Goal: Transaction & Acquisition: Book appointment/travel/reservation

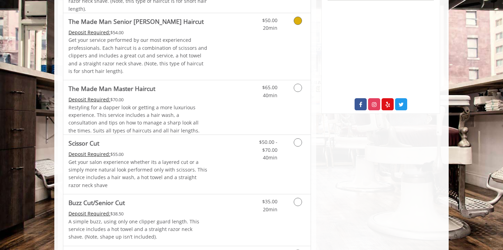
scroll to position [243, 0]
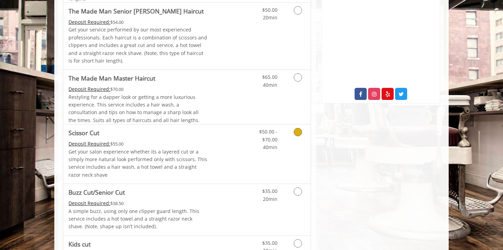
click at [251, 151] on div "$50.00 - $70.00 40min" at bounding box center [280, 153] width 62 height 59
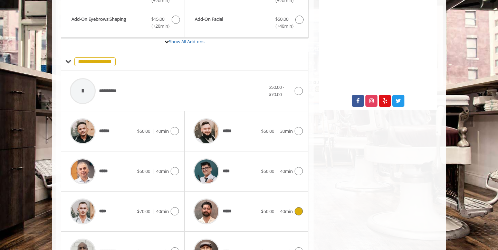
scroll to position [206, 0]
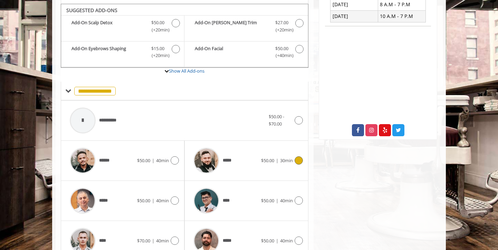
click at [244, 154] on div "*****" at bounding box center [225, 160] width 71 height 33
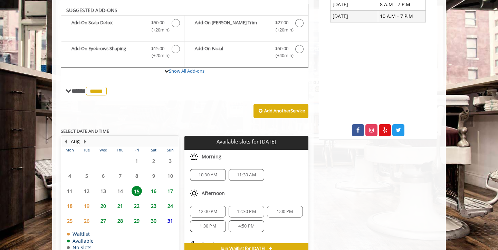
click at [171, 191] on span "17" at bounding box center [170, 191] width 10 height 10
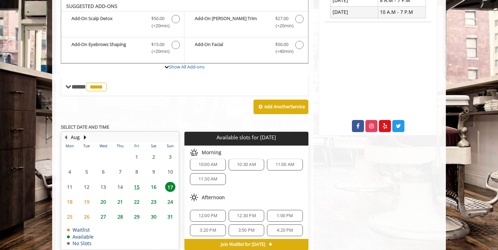
scroll to position [14, 0]
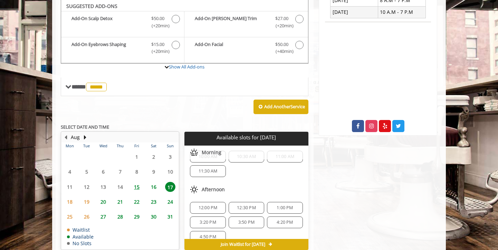
click at [210, 205] on span "12:00 PM" at bounding box center [208, 208] width 19 height 6
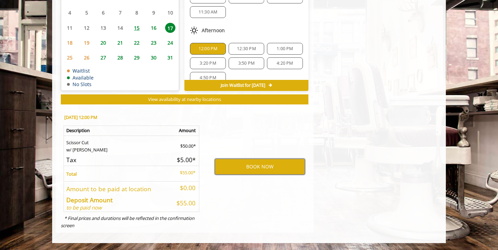
scroll to position [322, 0]
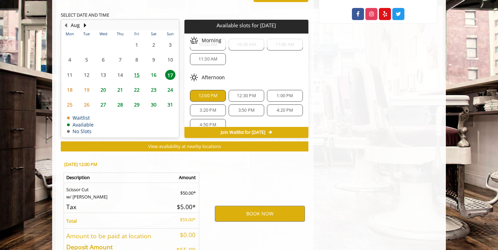
click at [237, 94] on span "12:30 PM" at bounding box center [246, 96] width 19 height 6
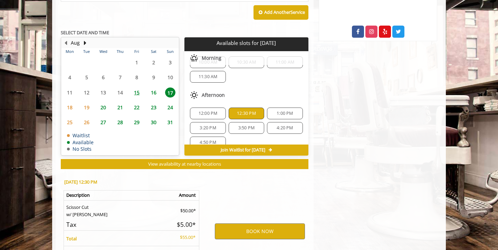
click at [213, 112] on span "12:00 PM" at bounding box center [208, 114] width 19 height 6
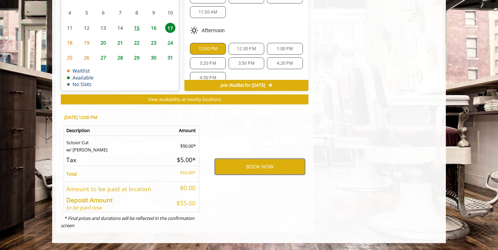
scroll to position [343, 0]
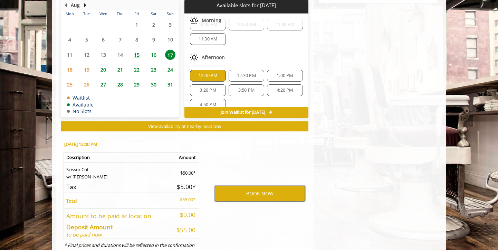
drag, startPoint x: 268, startPoint y: 195, endPoint x: 341, endPoint y: 100, distance: 120.6
click at [273, 191] on button "BOOK NOW" at bounding box center [260, 194] width 90 height 16
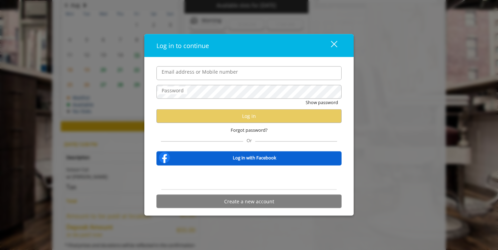
click at [191, 81] on form "Email address or Mobile number Password Show password Log in Forgot password? O…" at bounding box center [249, 139] width 185 height 146
click at [336, 42] on div "close" at bounding box center [330, 45] width 14 height 10
